Goal: Navigation & Orientation: Understand site structure

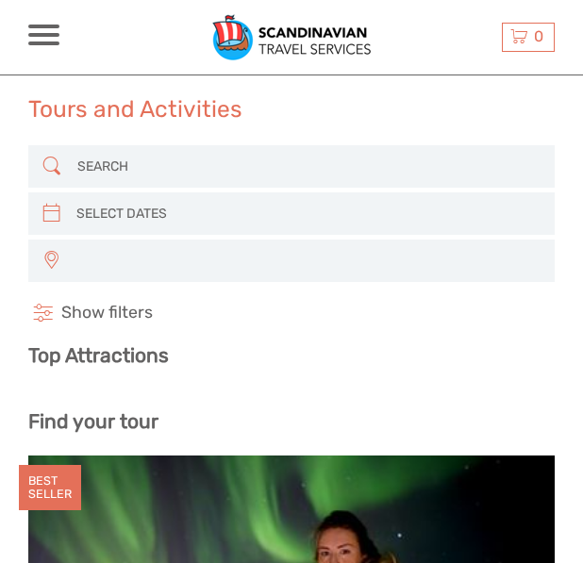
select select
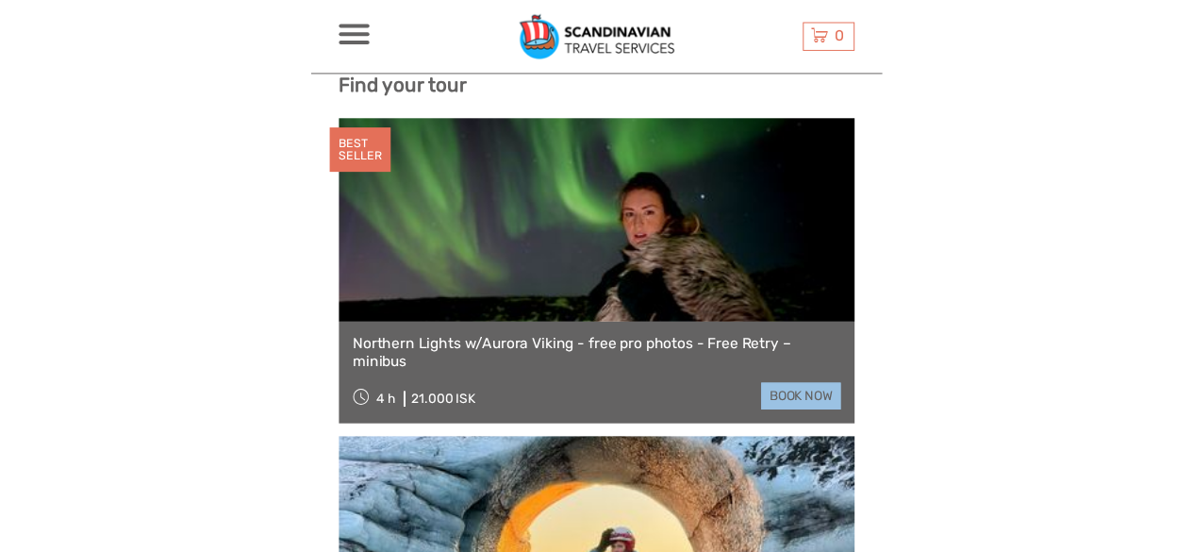
scroll to position [336, 0]
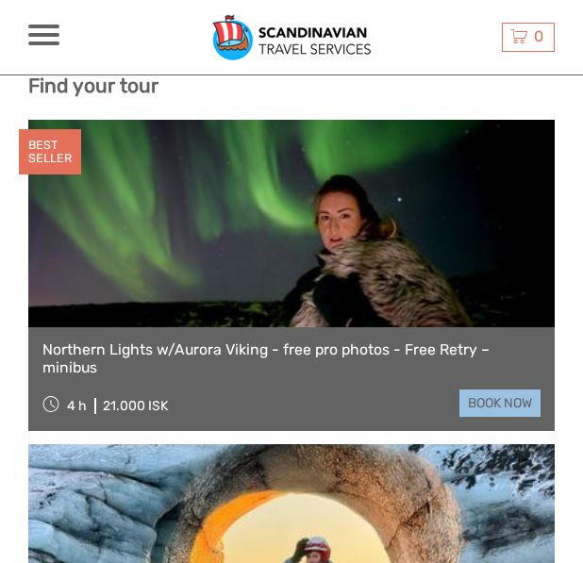
select select
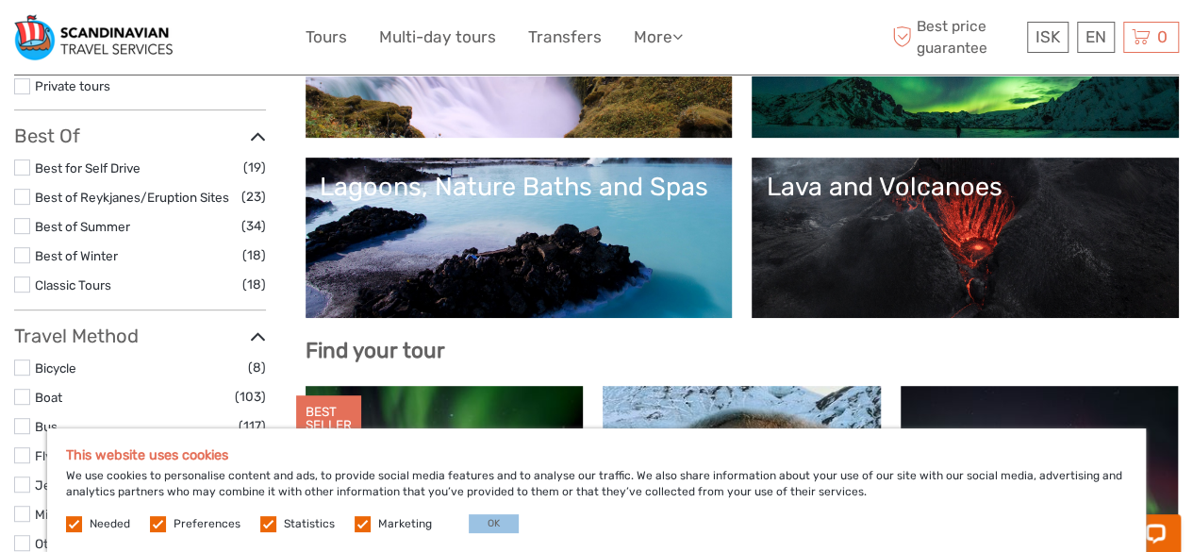
scroll to position [0, 0]
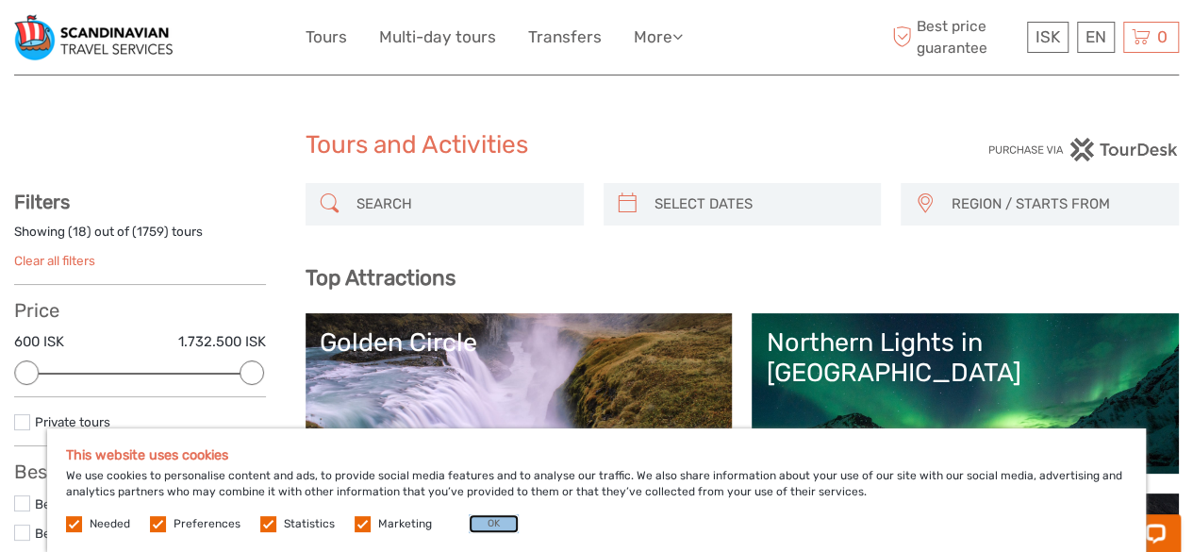
click at [470, 522] on button "OK" at bounding box center [494, 523] width 50 height 19
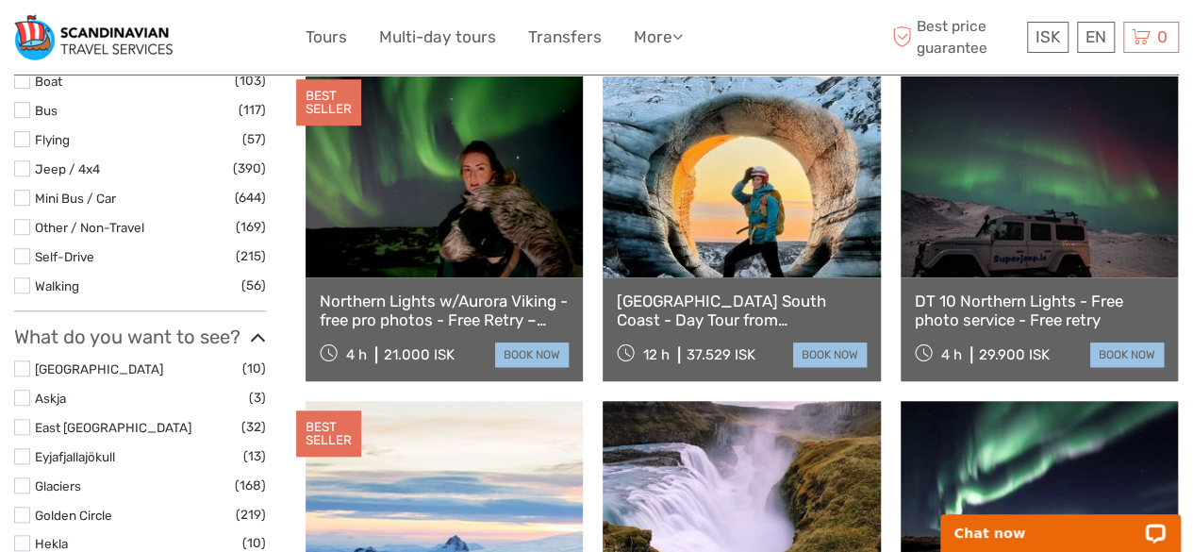
scroll to position [658, 0]
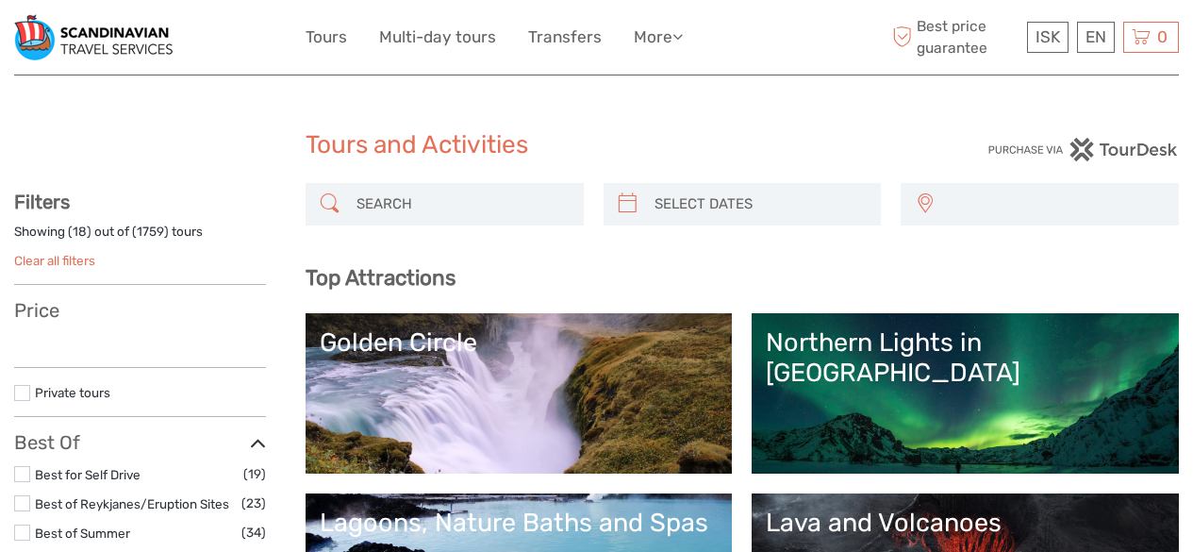
select select
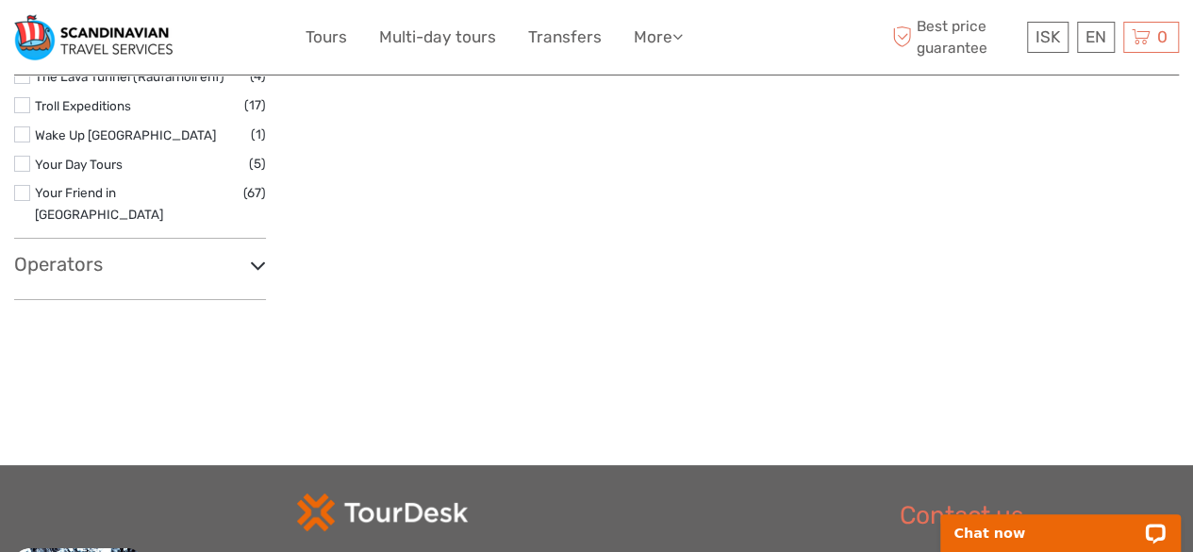
scroll to position [3601, 0]
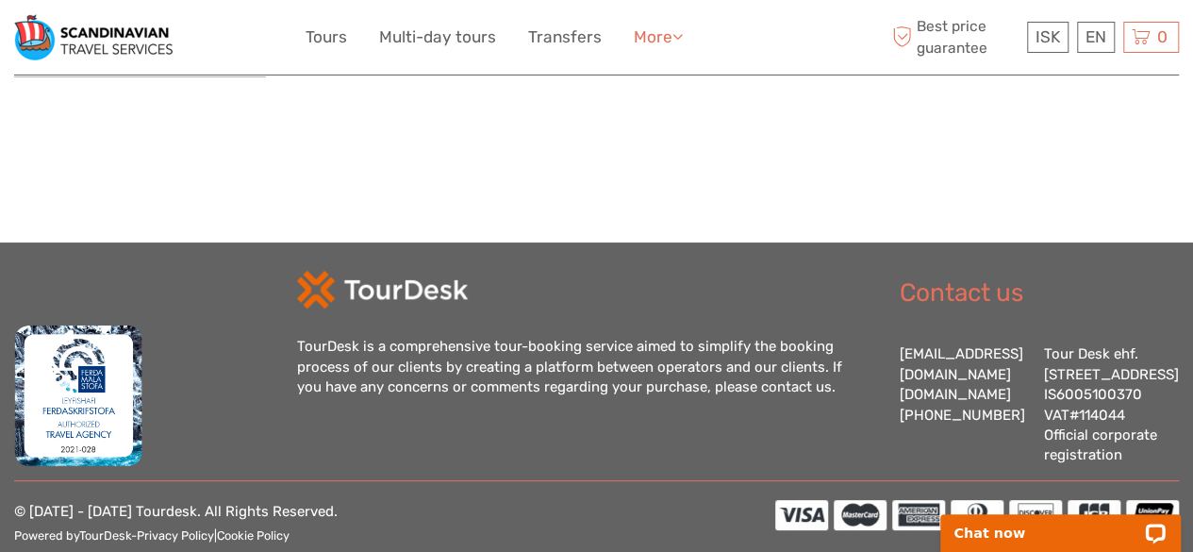
click at [664, 32] on link "More" at bounding box center [658, 37] width 49 height 27
click at [670, 40] on link "More" at bounding box center [658, 37] width 49 height 27
